Goal: Check status: Check status

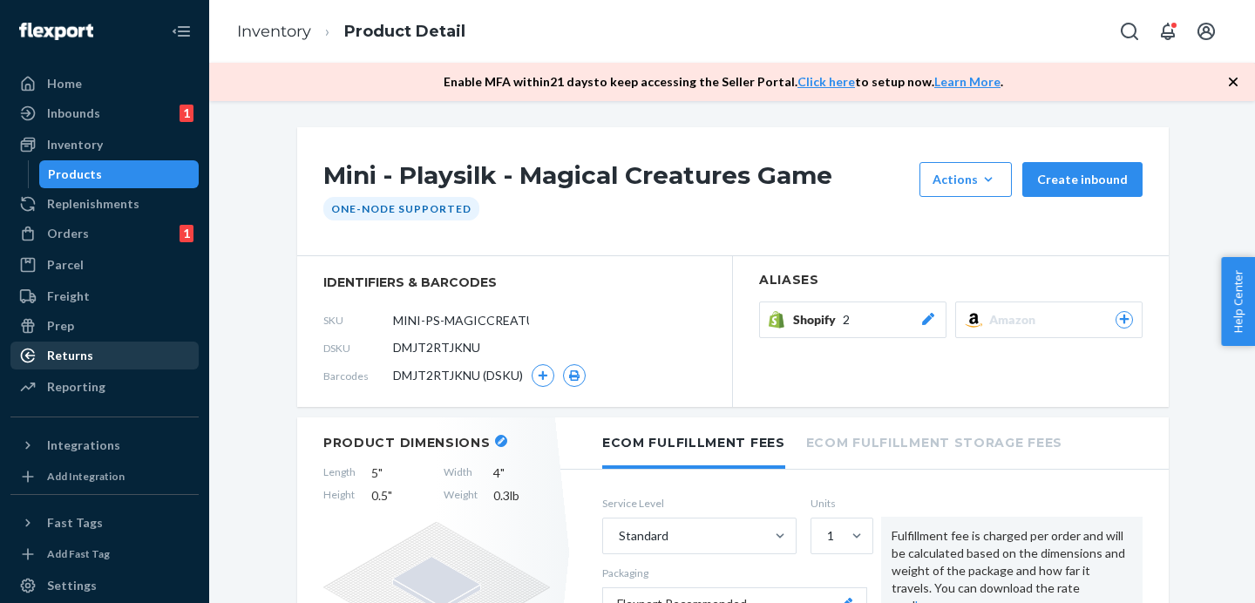
click at [106, 346] on div "Returns" at bounding box center [104, 355] width 185 height 24
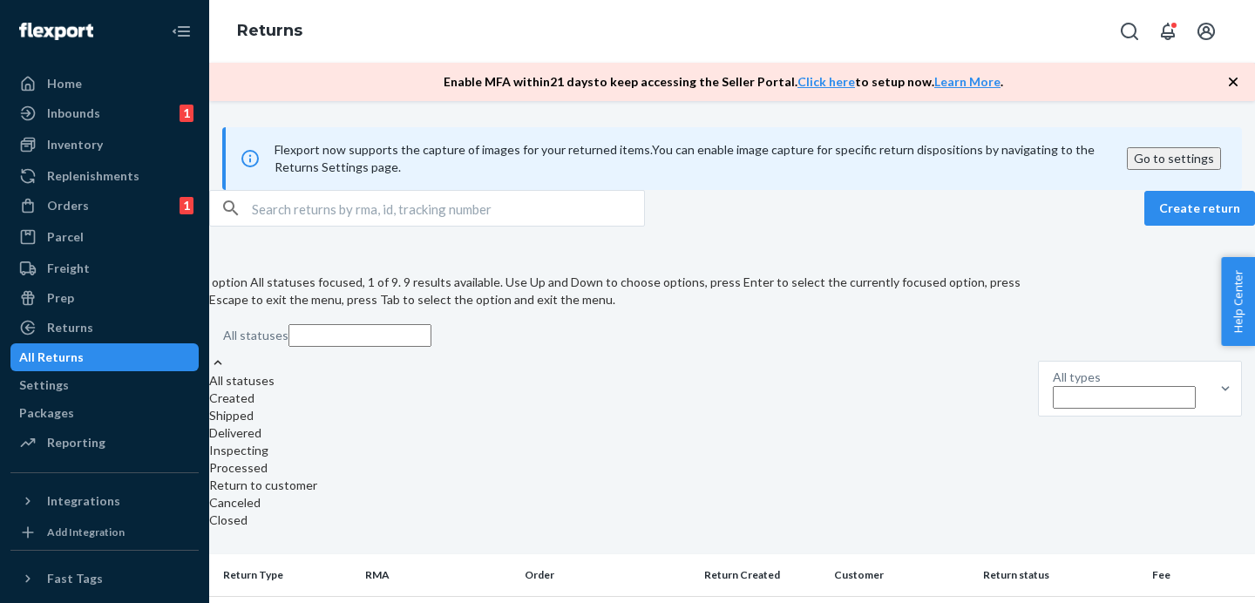
click at [326, 317] on div "All statuses" at bounding box center [617, 335] width 816 height 37
click at [326, 324] on input "option All statuses focused, 1 of 9. 9 results available. Use Up and Down to ch…" at bounding box center [359, 335] width 143 height 23
drag, startPoint x: 313, startPoint y: 425, endPoint x: 315, endPoint y: 398, distance: 27.1
click at [315, 398] on div "All statuses Created Shipped Delivered Inspecting Processed Return to customer …" at bounding box center [617, 450] width 816 height 157
click at [315, 347] on input "option Shipped focused, 3 of 9. 9 results available. Use Up and Down to choose …" at bounding box center [359, 335] width 143 height 23
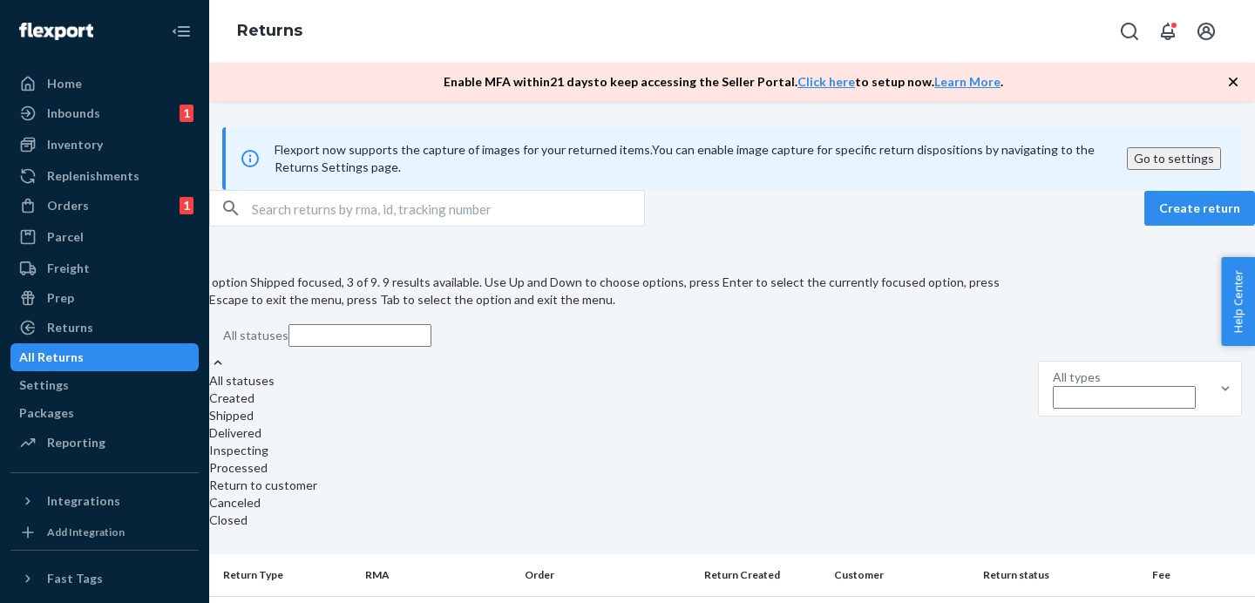
click at [315, 407] on div "Shipped" at bounding box center [617, 415] width 816 height 17
click at [315, 347] on input "option Shipped focused, 3 of 9. 9 results available. Use Up and Down to choose …" at bounding box center [359, 335] width 143 height 23
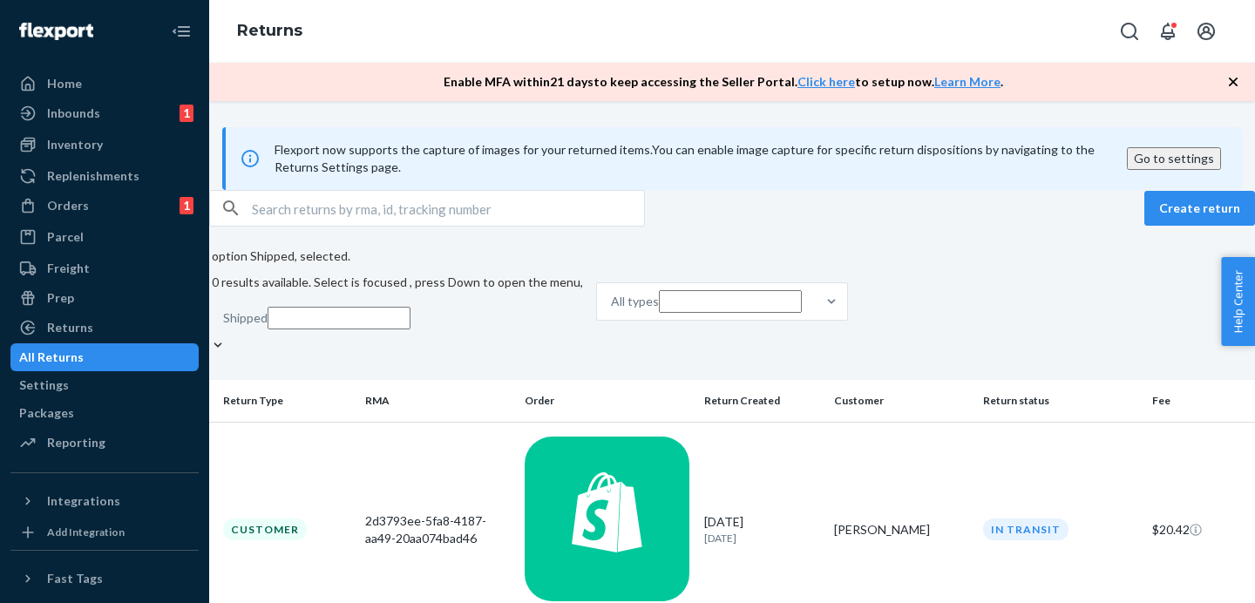
click at [227, 336] on div at bounding box center [217, 345] width 17 height 18
click at [312, 307] on input "option Shipped, selected. 0 results available. Select is focused , press Down t…" at bounding box center [339, 318] width 143 height 23
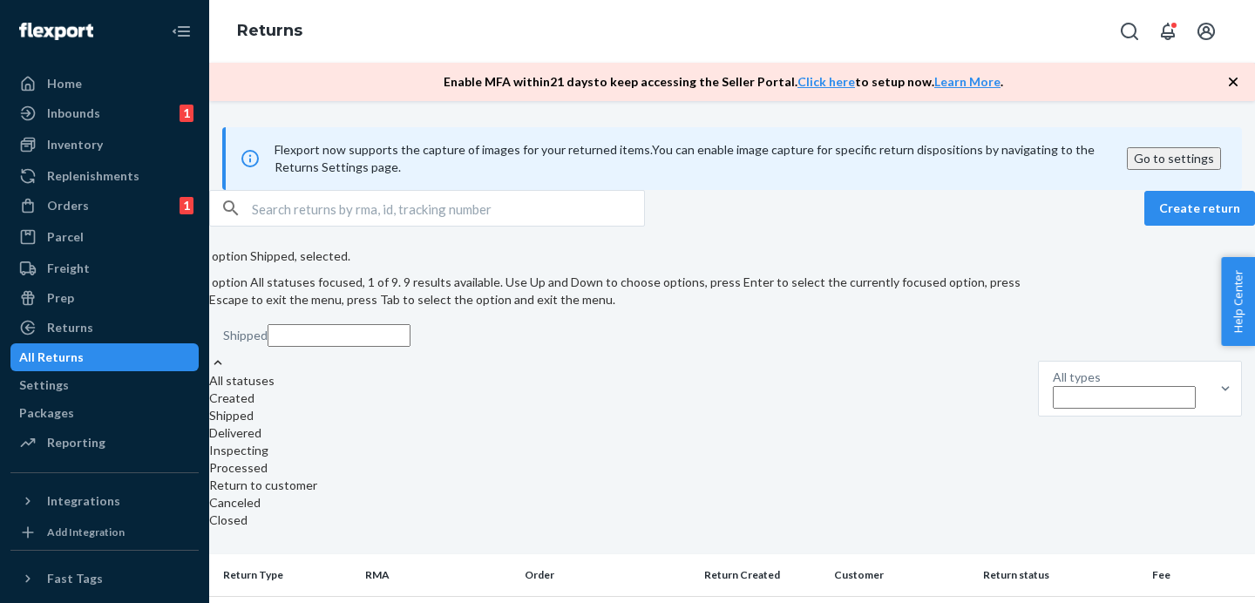
click at [309, 372] on div "All statuses" at bounding box center [617, 380] width 816 height 17
click at [309, 329] on input "option Shipped, selected. option All statuses focused, 1 of 9. 9 results availa…" at bounding box center [339, 335] width 143 height 23
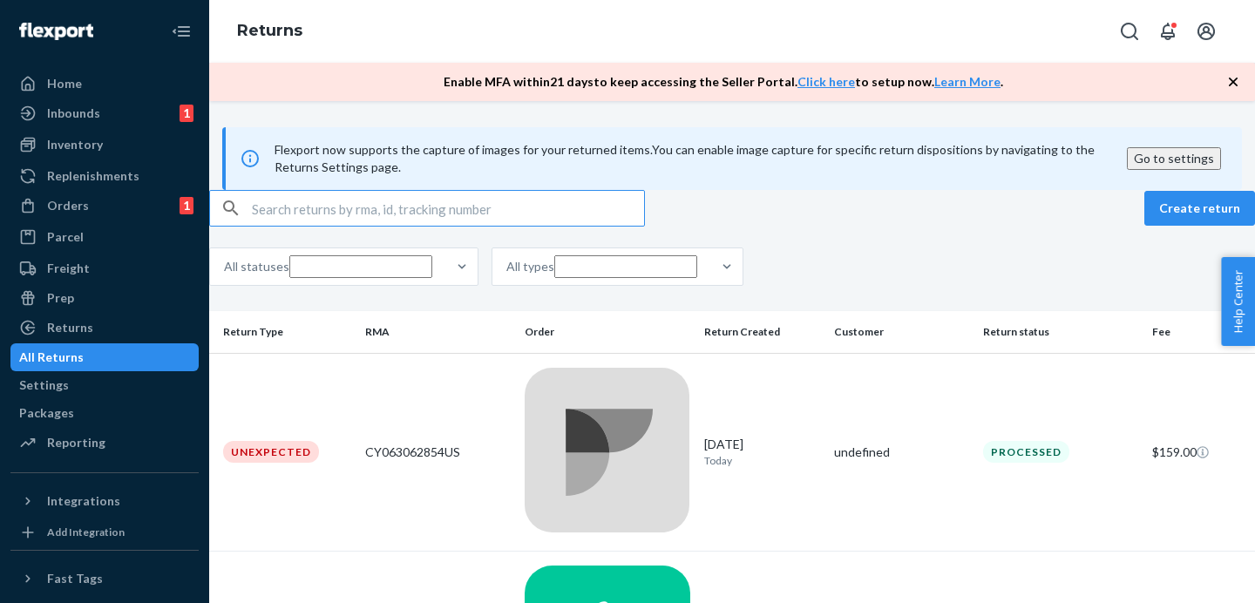
click at [329, 226] on input "text" at bounding box center [448, 208] width 392 height 35
paste input "#390933"
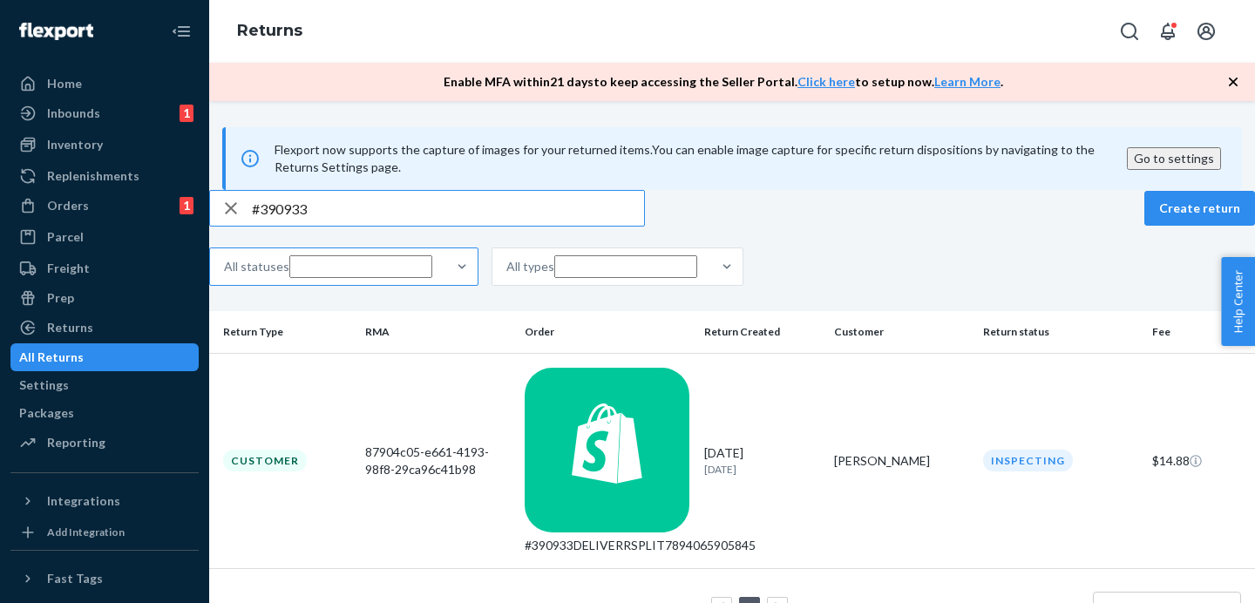
click at [324, 285] on div "All statuses" at bounding box center [328, 266] width 236 height 37
click at [324, 278] on input "All statuses" at bounding box center [360, 266] width 143 height 23
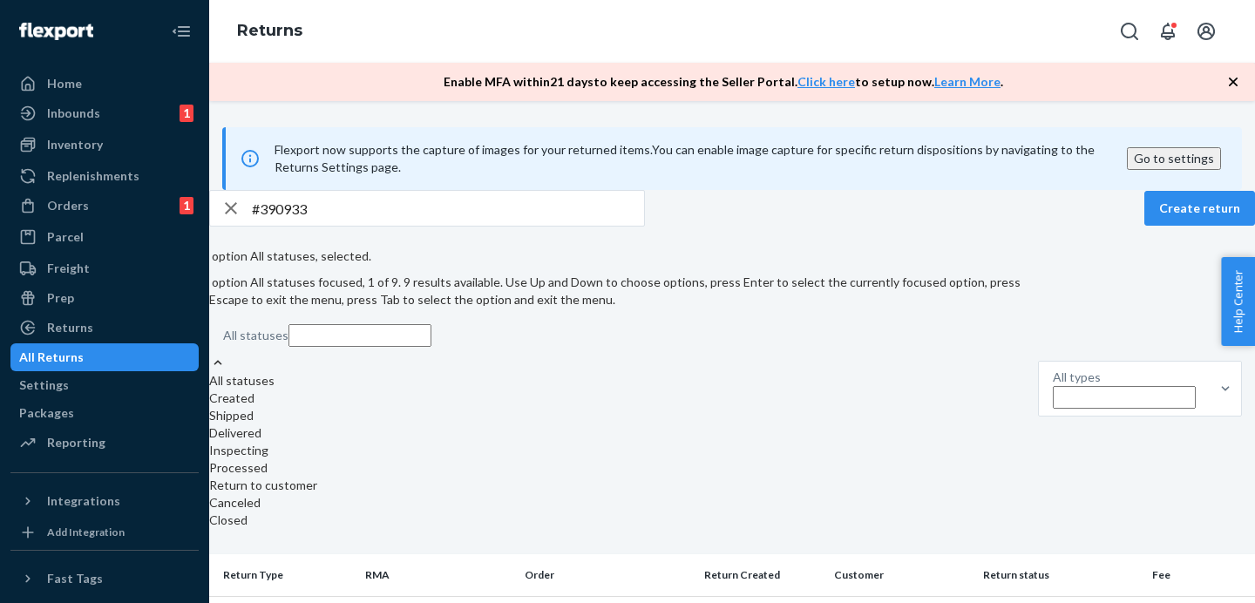
click at [344, 226] on input "#390933" at bounding box center [448, 208] width 392 height 35
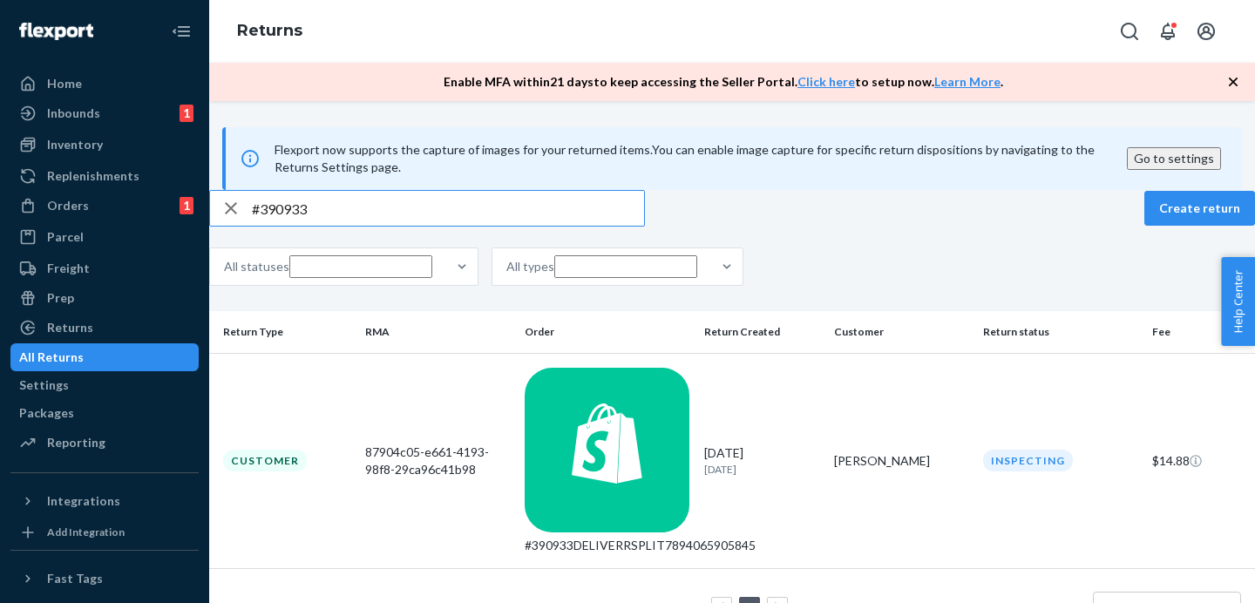
drag, startPoint x: 344, startPoint y: 238, endPoint x: 309, endPoint y: 238, distance: 35.7
click at [309, 226] on input "#390933" at bounding box center [448, 208] width 392 height 35
paste input "#38805"
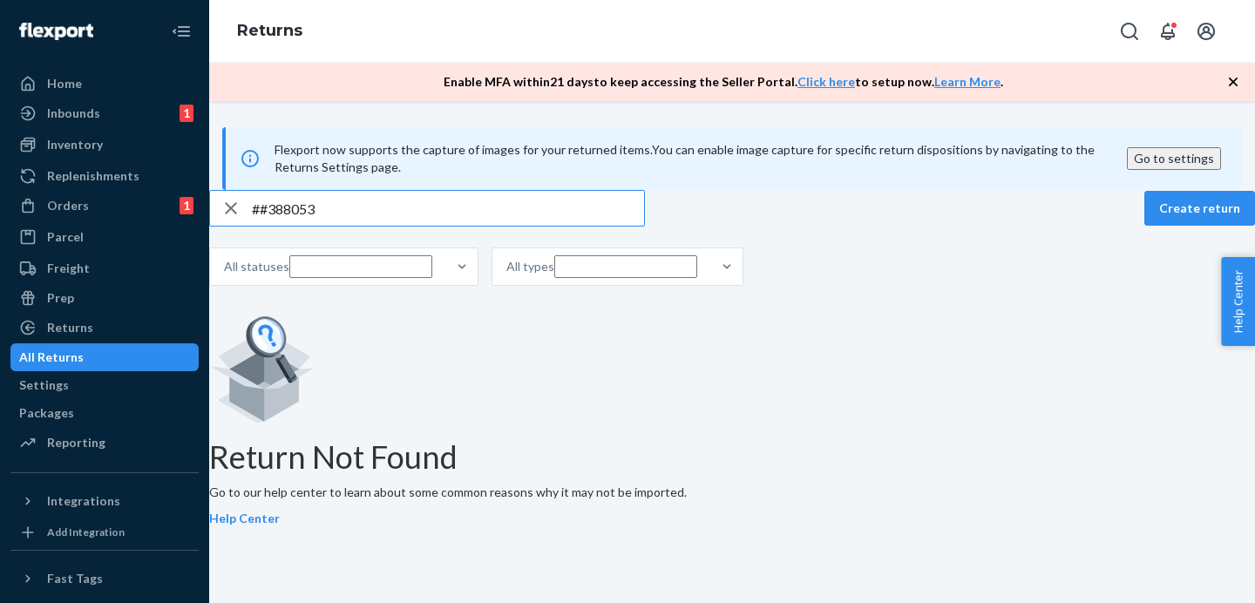
click at [297, 226] on input "##388053" at bounding box center [448, 208] width 392 height 35
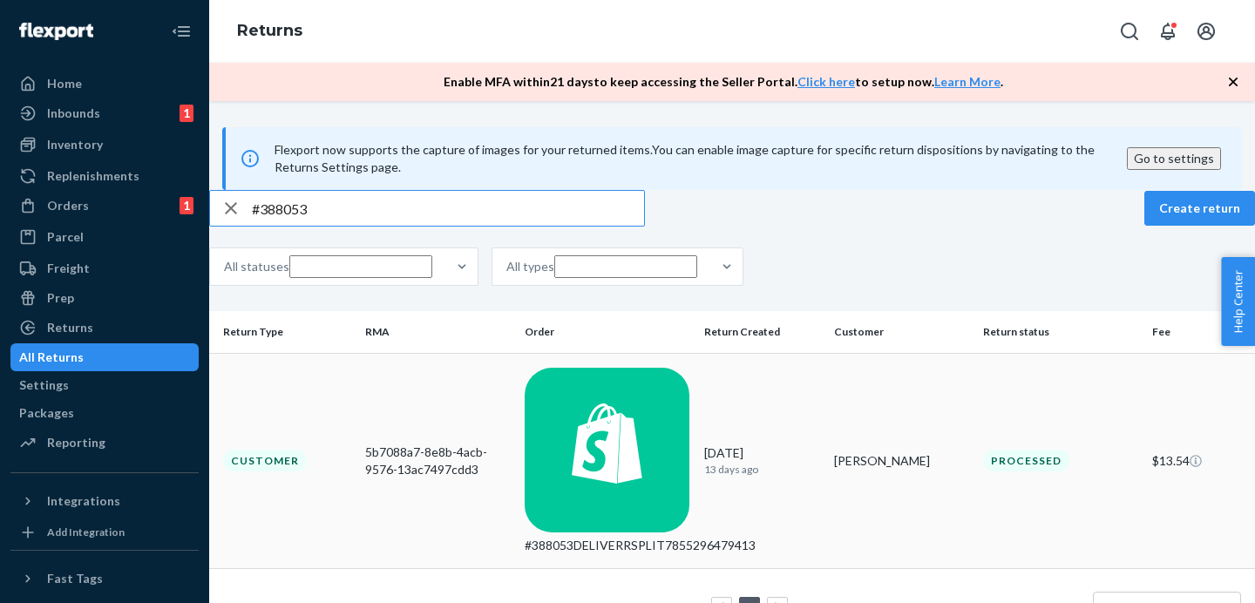
type input "#388053"
click at [842, 424] on td "[PERSON_NAME]" at bounding box center [901, 461] width 149 height 216
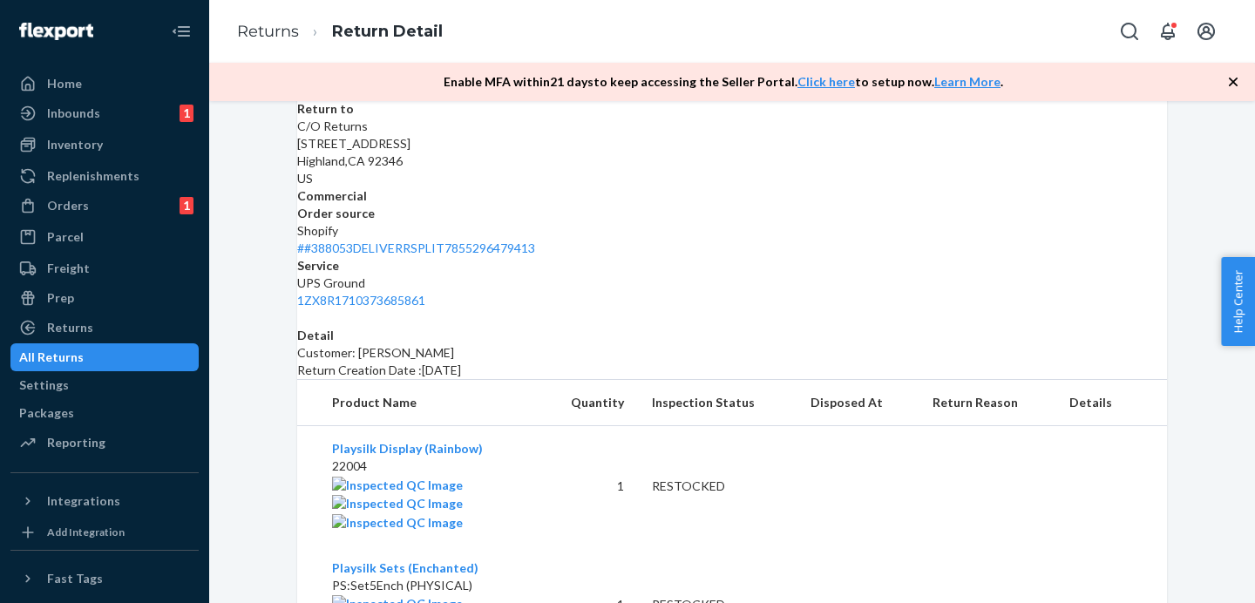
scroll to position [482, 0]
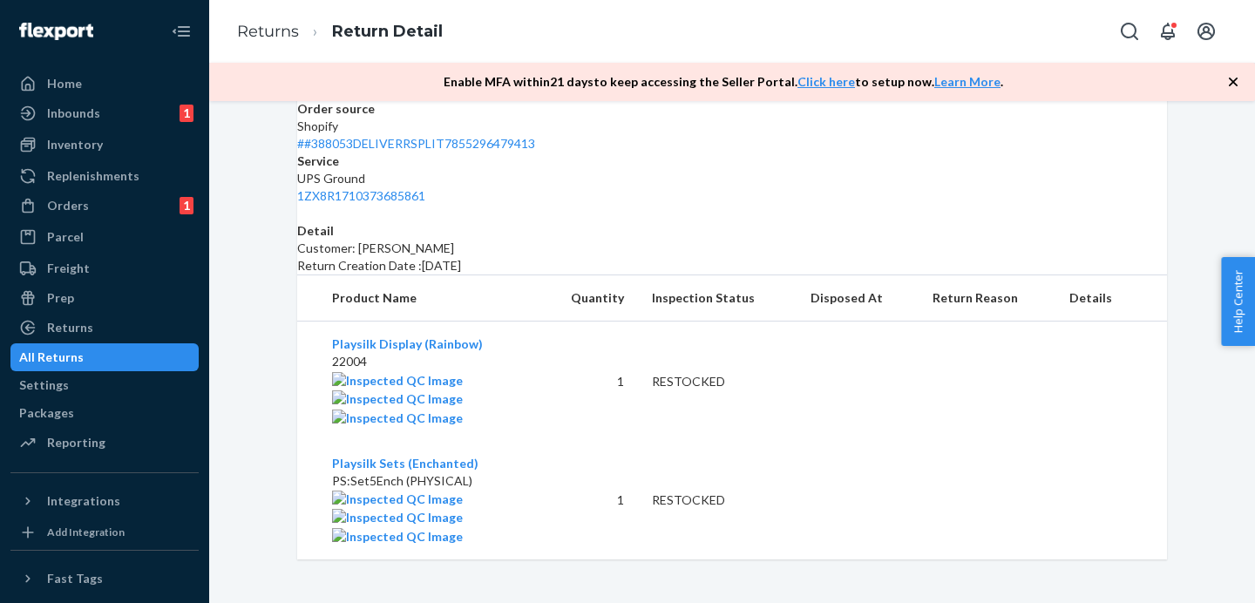
click at [173, 352] on div "All Returns" at bounding box center [104, 357] width 185 height 24
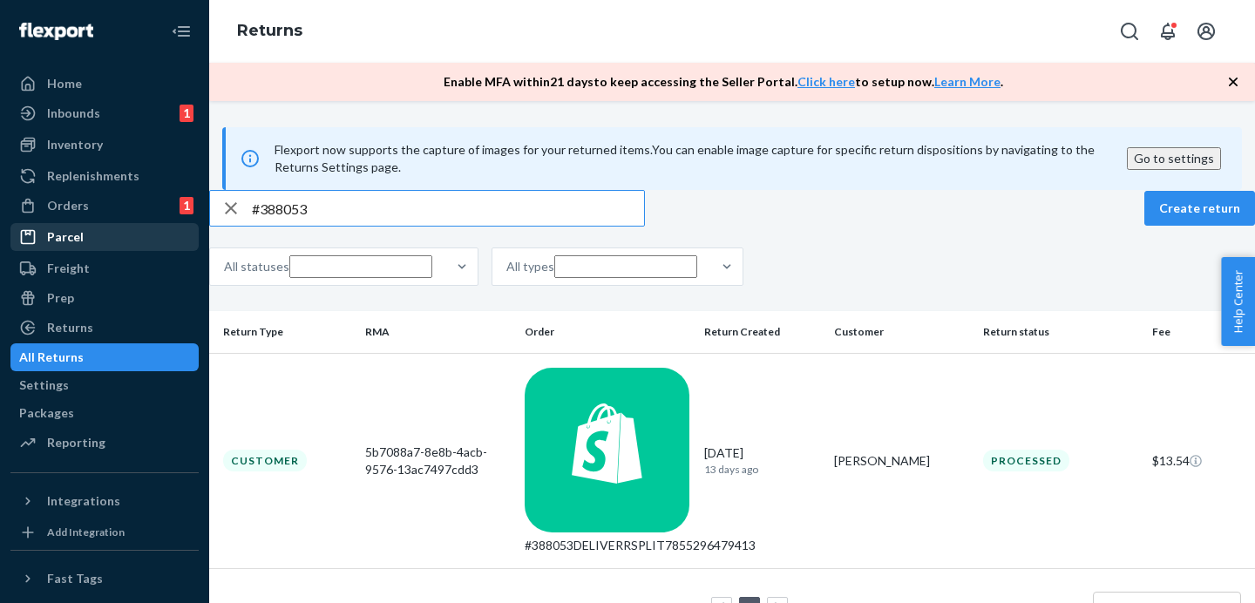
drag, startPoint x: 361, startPoint y: 240, endPoint x: 186, endPoint y: 240, distance: 175.2
click at [186, 240] on div "Home Inbounds 1 Shipping Plans Problems 1 Inventory Products Replenishments Ord…" at bounding box center [627, 301] width 1255 height 603
drag, startPoint x: 360, startPoint y: 237, endPoint x: 167, endPoint y: 234, distance: 192.6
click at [167, 234] on div "Home Inbounds 1 Shipping Plans Problems 1 Inventory Products Replenishments Ord…" at bounding box center [627, 301] width 1255 height 603
paste input "90182"
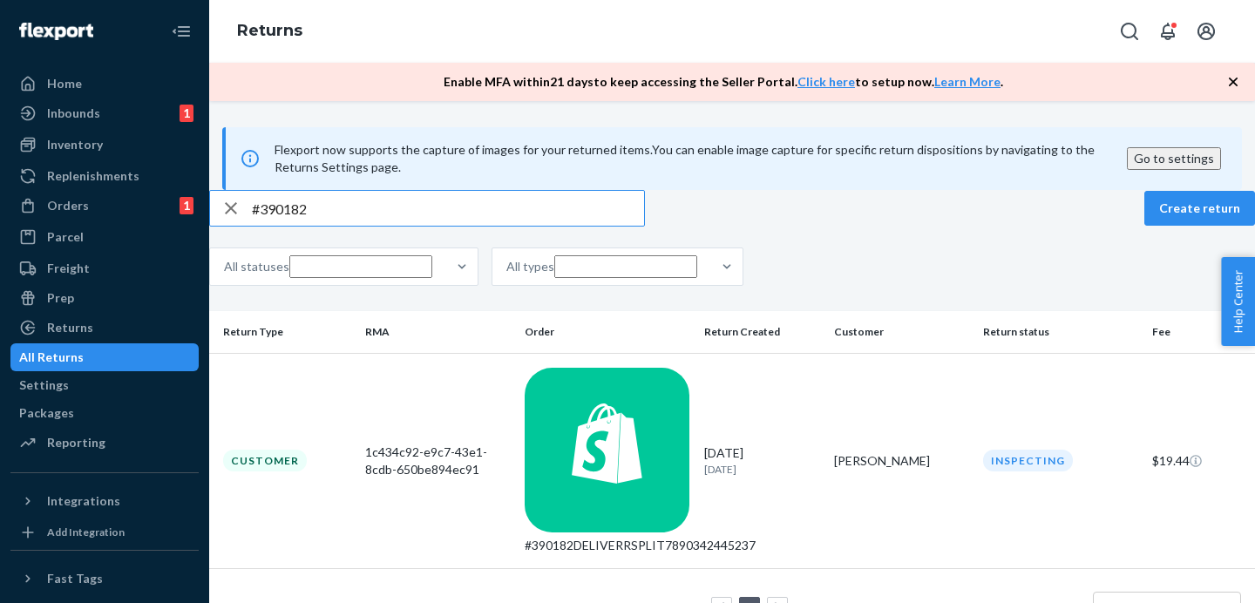
type input "#390182"
click at [105, 93] on div "Home" at bounding box center [104, 83] width 185 height 24
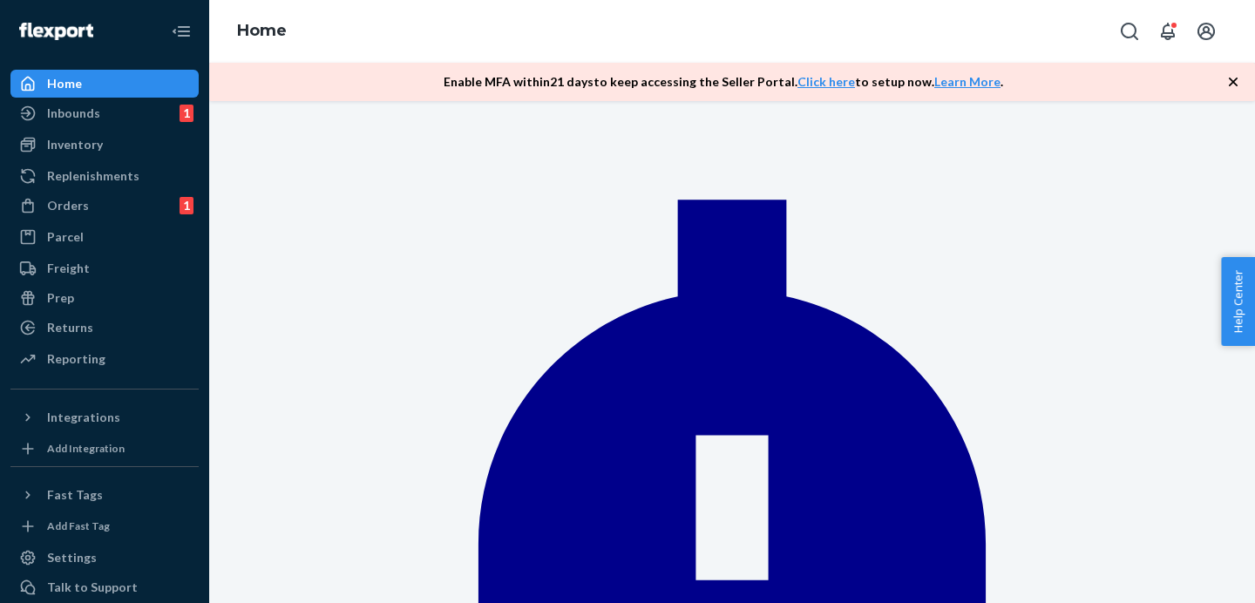
scroll to position [166, 0]
